Goal: Information Seeking & Learning: Learn about a topic

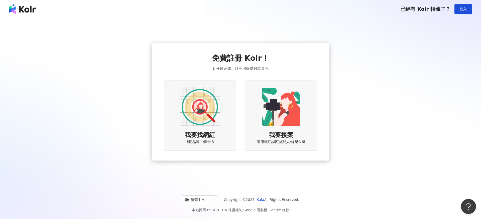
click at [205, 125] on img at bounding box center [200, 107] width 40 height 40
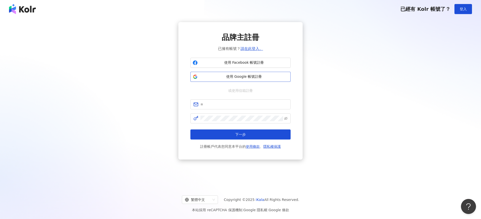
click at [247, 76] on span "使用 Google 帳號註冊" at bounding box center [244, 76] width 89 height 5
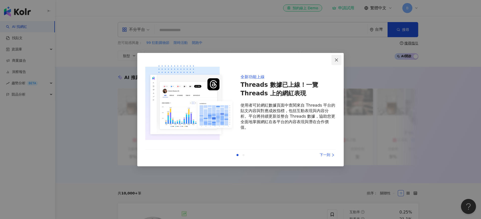
click at [338, 63] on button "Close" at bounding box center [337, 60] width 10 height 10
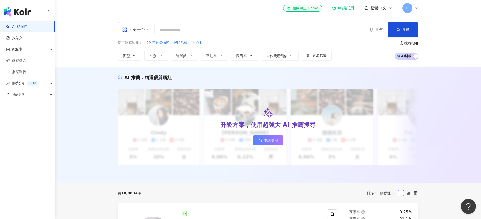
click at [313, 30] on input "search" at bounding box center [261, 30] width 209 height 10
click at [270, 32] on input "search" at bounding box center [261, 30] width 209 height 10
type input "*"
type input "***"
click at [398, 32] on button "搜尋" at bounding box center [403, 29] width 31 height 15
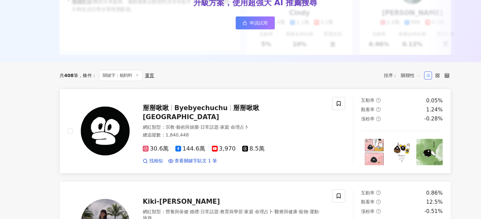
scroll to position [82, 0]
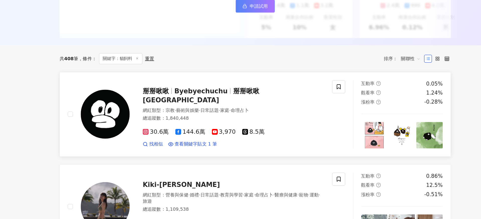
click at [277, 139] on div "總追蹤數 ： 1,840,448" at bounding box center [252, 141] width 140 height 5
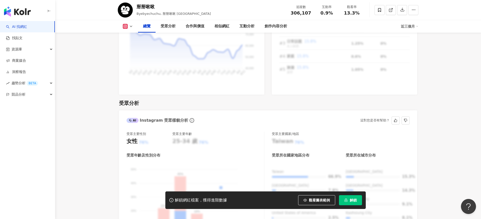
scroll to position [418, 0]
